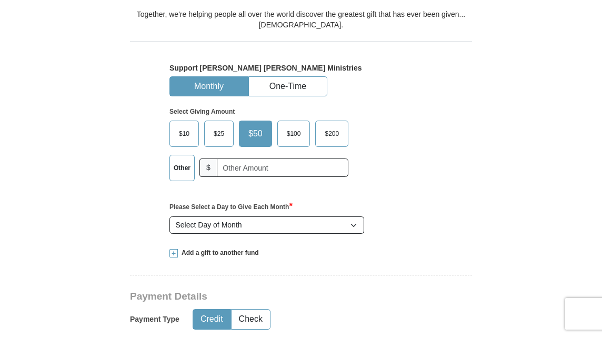
click at [178, 181] on label "Other" at bounding box center [182, 167] width 24 height 25
click at [0, 0] on input "Other" at bounding box center [0, 0] width 0 height 0
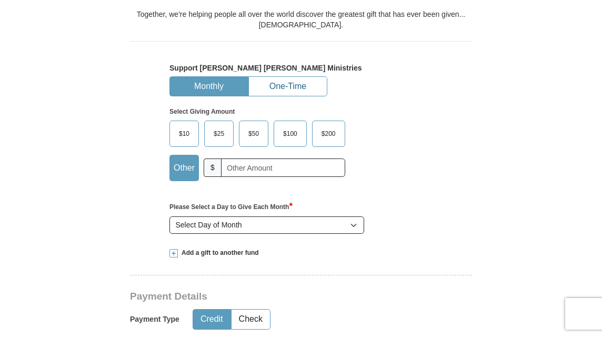
click at [249, 96] on button "One-Time" at bounding box center [288, 86] width 78 height 19
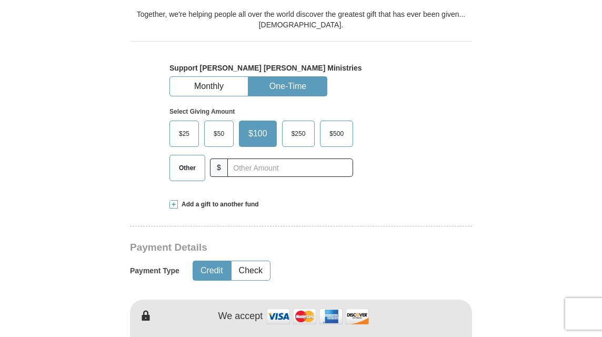
click at [182, 176] on span "Other" at bounding box center [187, 168] width 27 height 16
click at [0, 0] on input "Other" at bounding box center [0, 0] width 0 height 0
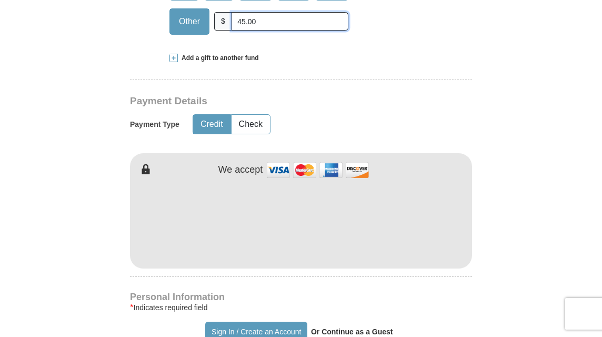
scroll to position [414, 0]
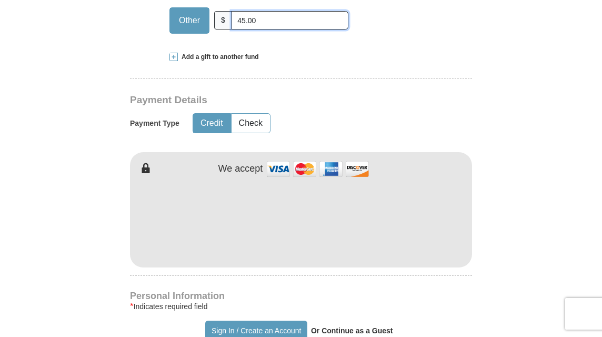
type input "45.00"
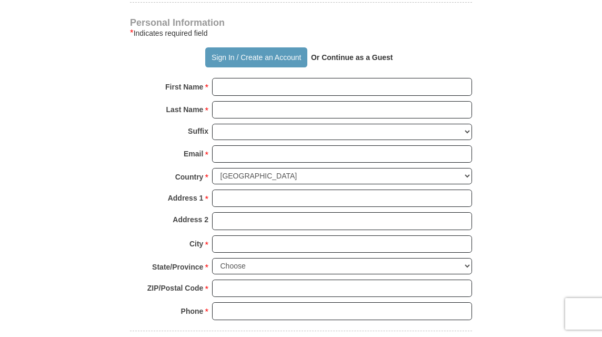
scroll to position [688, 0]
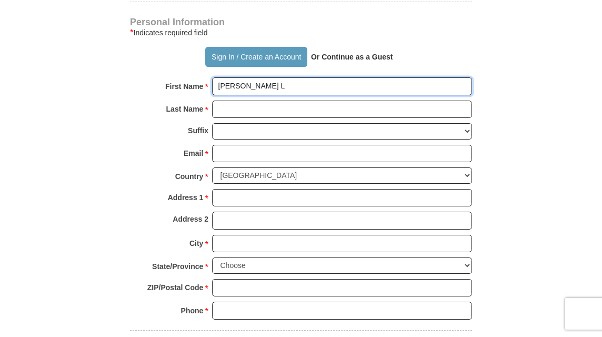
type input "[PERSON_NAME] L"
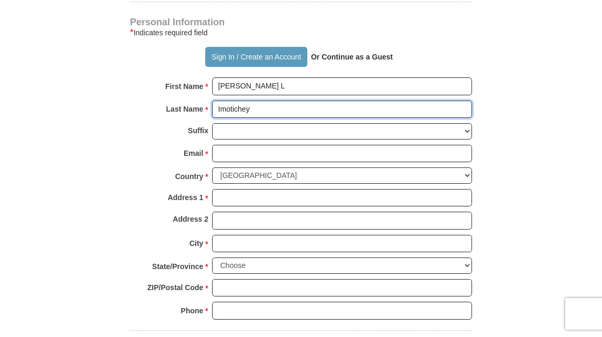
type input "Imotichey"
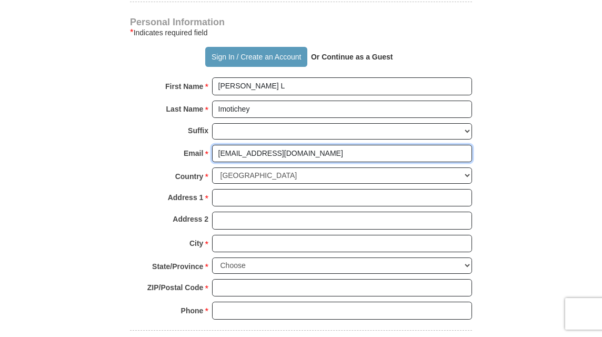
type input "[EMAIL_ADDRESS][DOMAIN_NAME]"
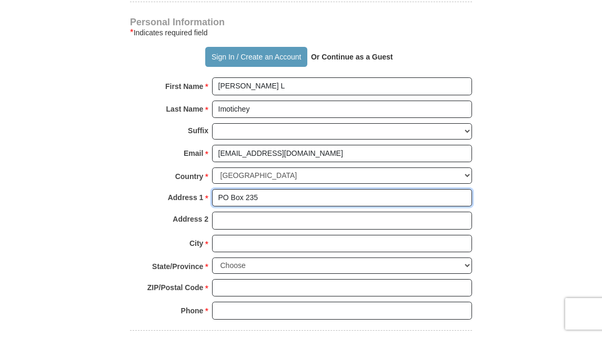
type input "PO Box 235"
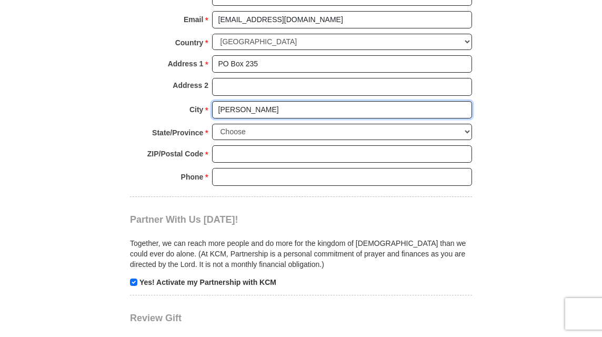
scroll to position [825, 0]
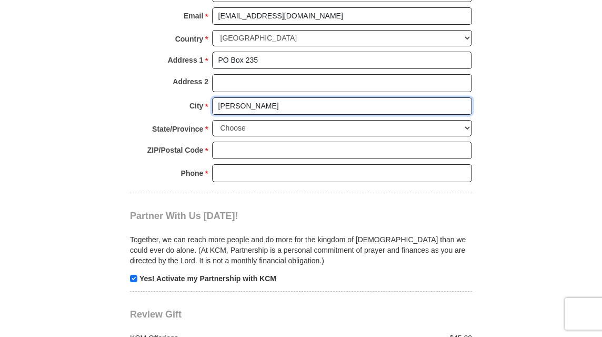
type input "[PERSON_NAME]"
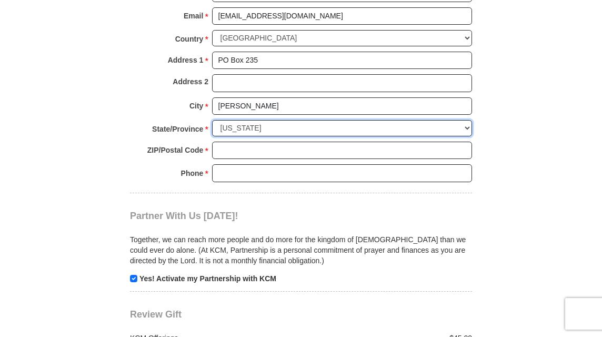
select select "OK"
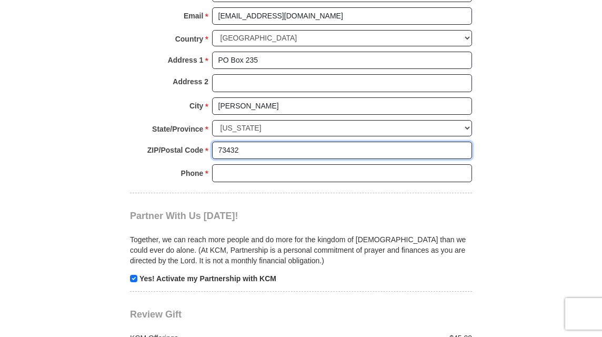
type input "73432"
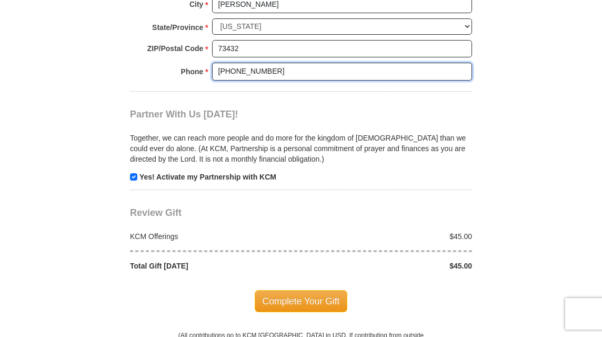
scroll to position [946, 0]
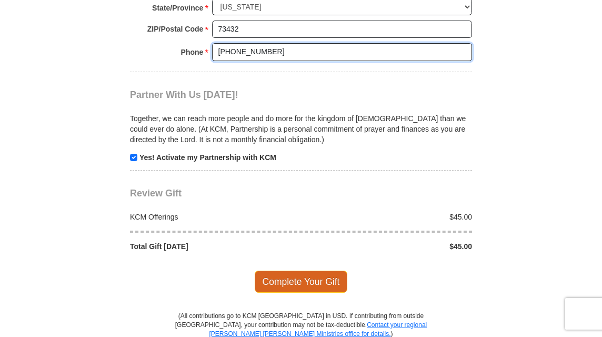
type input "[PHONE_NUMBER]"
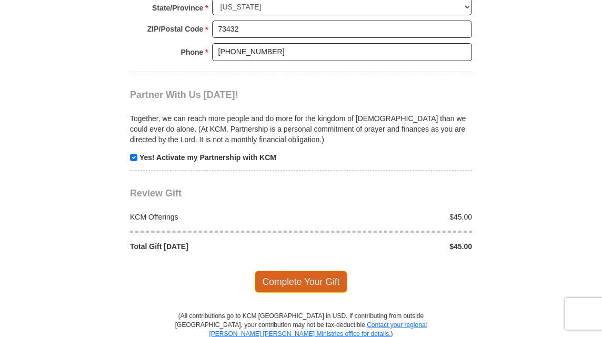
click at [301, 287] on span "Complete Your Gift" at bounding box center [301, 282] width 93 height 22
